Goal: Information Seeking & Learning: Understand process/instructions

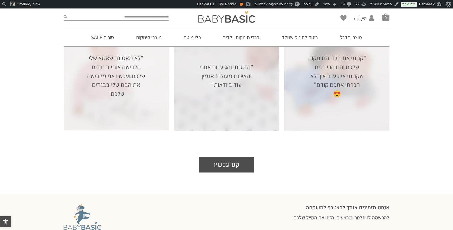
scroll to position [1221, 0]
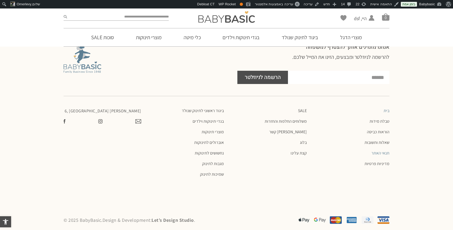
click at [385, 150] on link "תנאי האתר" at bounding box center [351, 152] width 78 height 5
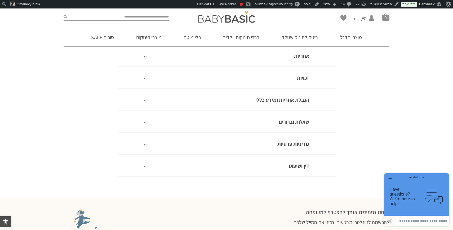
scroll to position [397, 0]
click at [292, 142] on link "מדיניות פרטיות" at bounding box center [293, 143] width 32 height 7
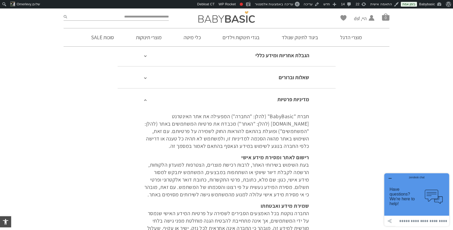
scroll to position [333, 0]
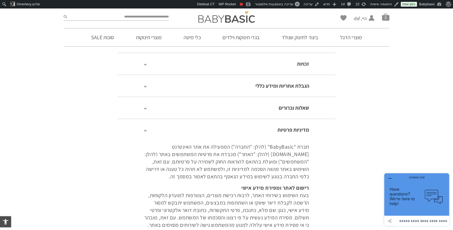
click at [294, 129] on link "מדיניות פרטיות" at bounding box center [293, 129] width 32 height 7
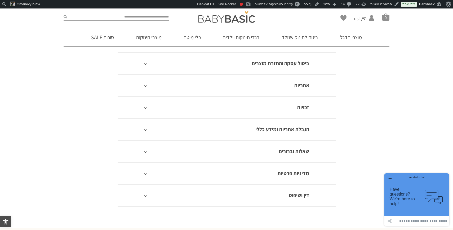
click at [294, 129] on link "הגבלת אחריות ומידע כללי" at bounding box center [282, 129] width 54 height 7
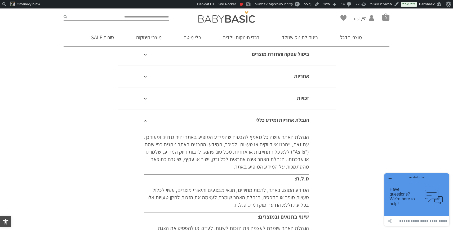
scroll to position [286, 0]
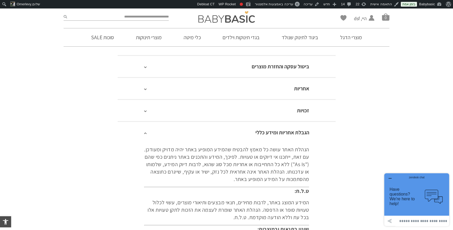
click at [293, 130] on link "הגבלת אחריות ומידע כללי" at bounding box center [282, 132] width 54 height 7
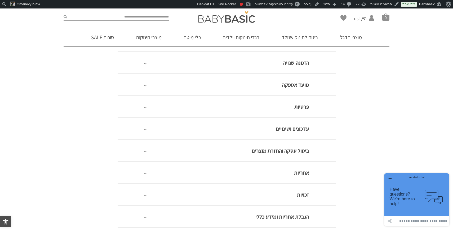
scroll to position [202, 0]
click at [301, 106] on link "פרטיות" at bounding box center [301, 107] width 15 height 7
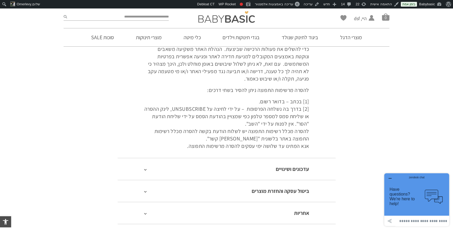
scroll to position [0, 0]
